Goal: Information Seeking & Learning: Learn about a topic

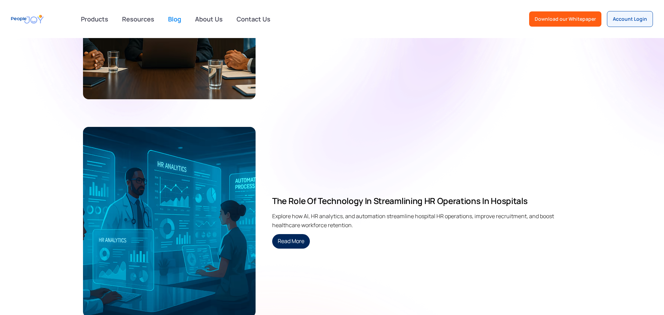
scroll to position [350, 0]
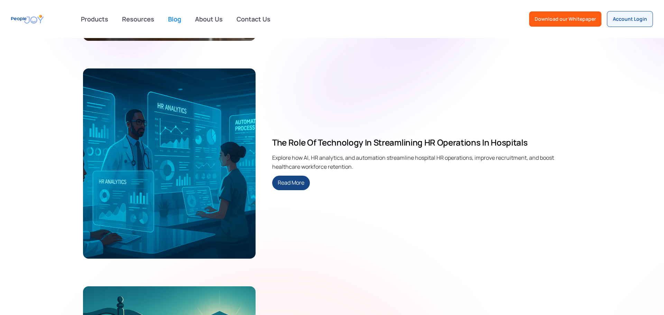
click at [293, 178] on link "Read More" at bounding box center [291, 183] width 38 height 15
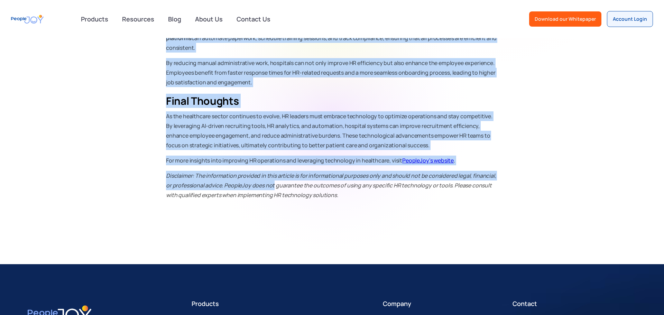
scroll to position [557, 0]
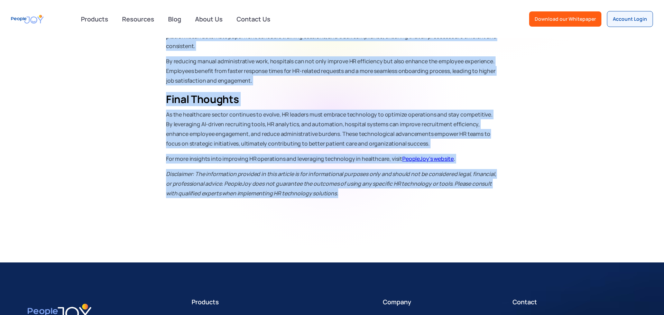
copy div "In the fast-paced environment of U.S. hospital systems, the human resources (HR…"
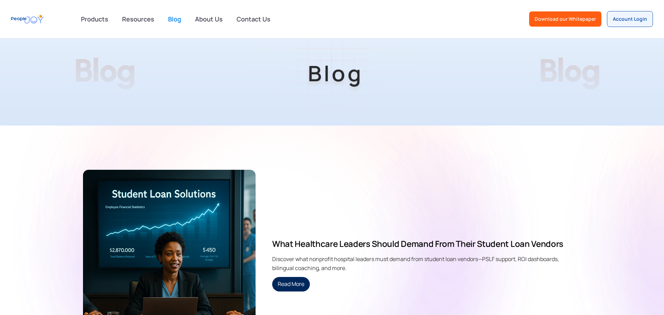
scroll to position [91, 0]
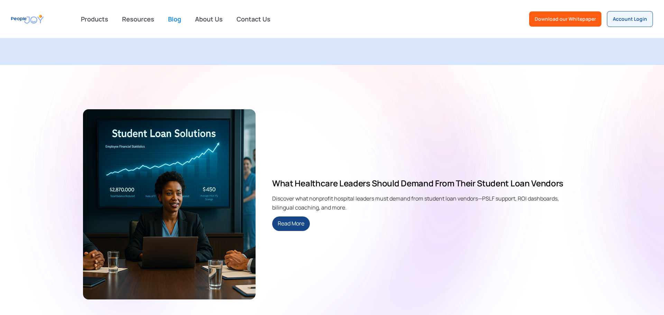
click at [301, 221] on link "Read More" at bounding box center [291, 224] width 38 height 15
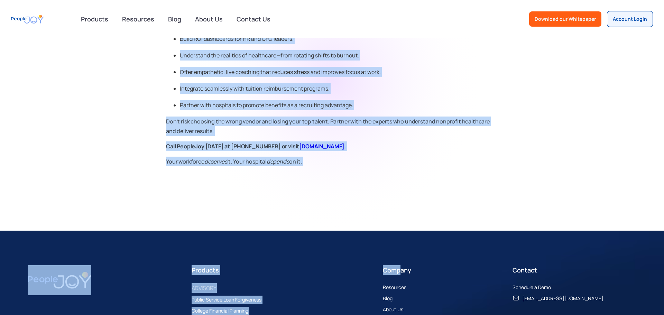
scroll to position [1246, 0]
drag, startPoint x: 165, startPoint y: 192, endPoint x: 382, endPoint y: 166, distance: 218.1
copy div "Student loan debt isn’t just a personal financial issue—it’s a workforce crisis…"
click at [219, 157] on em "deserves" at bounding box center [215, 161] width 23 height 8
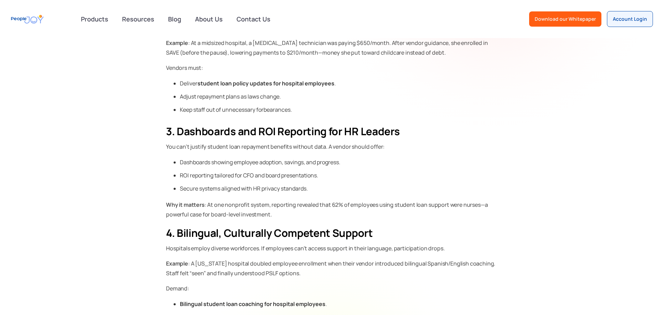
scroll to position [0, 0]
